Goal: Use online tool/utility: Utilize a website feature to perform a specific function

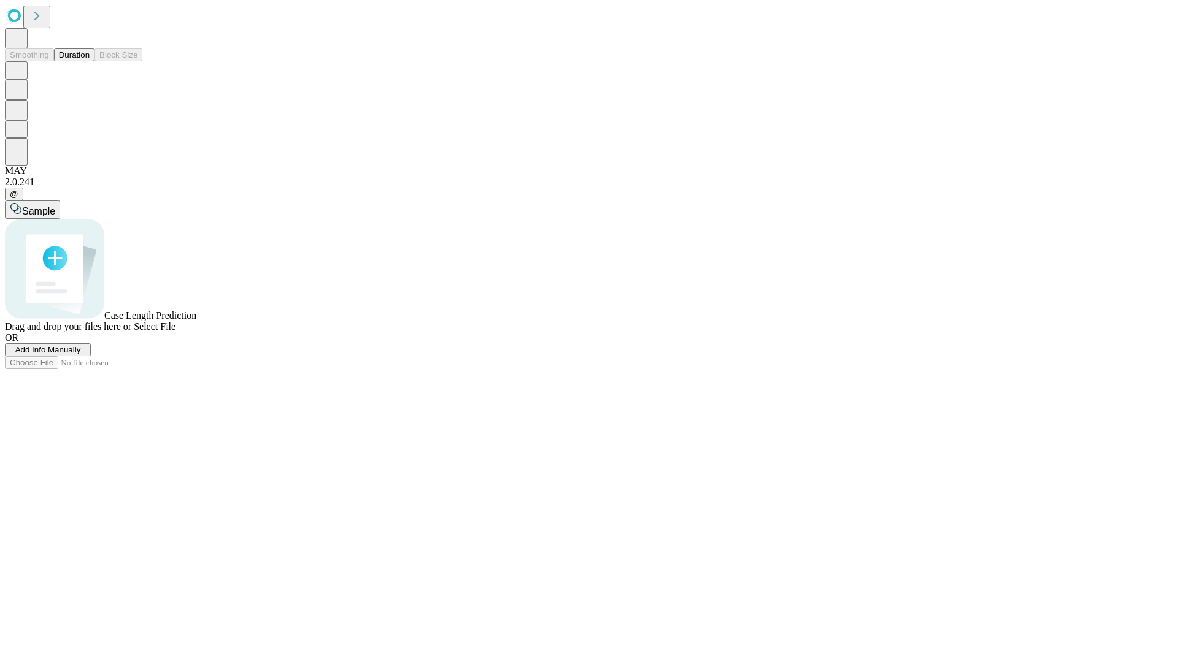
click at [90, 61] on button "Duration" at bounding box center [74, 54] width 40 height 13
click at [55, 206] on span "Sample" at bounding box center [38, 211] width 33 height 10
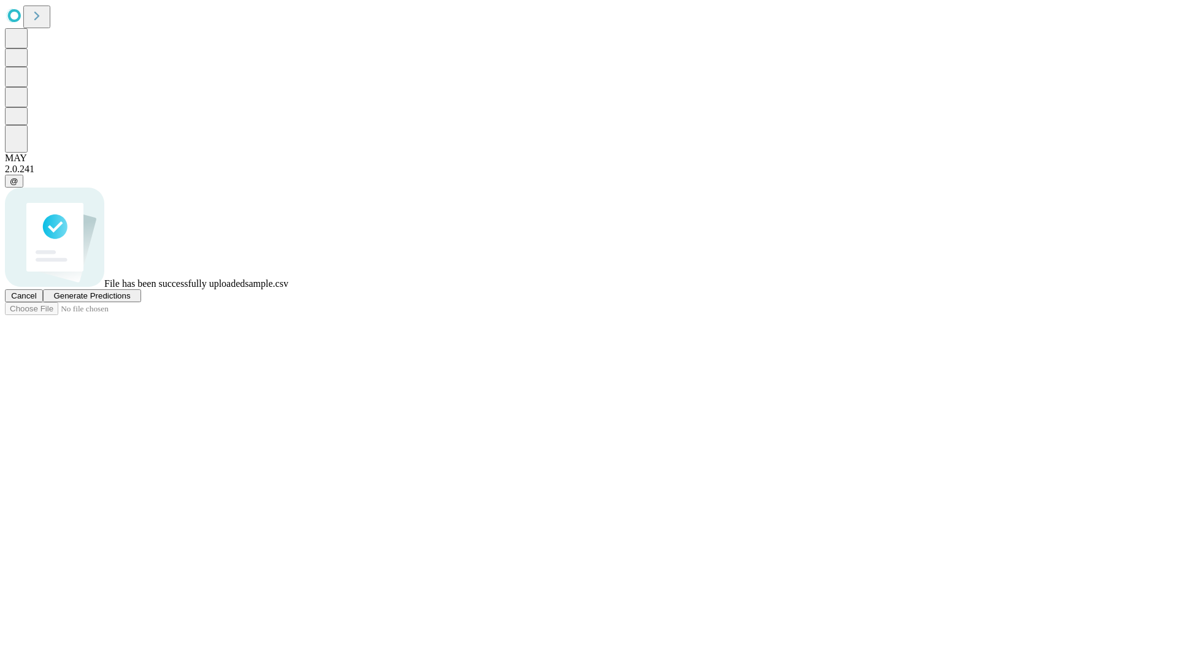
click at [130, 301] on span "Generate Predictions" at bounding box center [91, 295] width 77 height 9
